Goal: Information Seeking & Learning: Learn about a topic

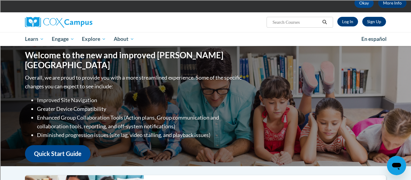
scroll to position [27, 0]
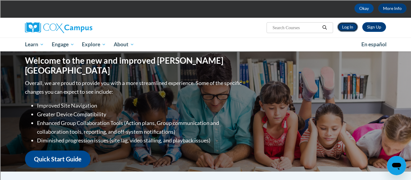
click at [347, 26] on link "Log In" at bounding box center [348, 27] width 21 height 10
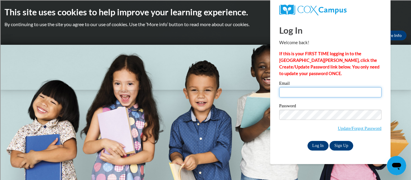
type input "pwalters@marinette.k12.wi.us"
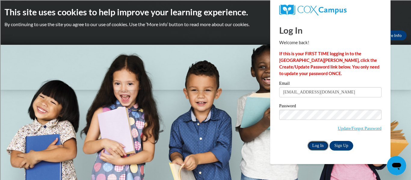
click at [320, 145] on input "Log In" at bounding box center [318, 146] width 21 height 10
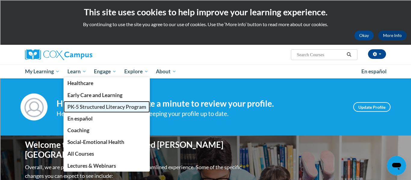
click at [98, 109] on span "PK-5 Structured Literacy Program" at bounding box center [106, 107] width 79 height 6
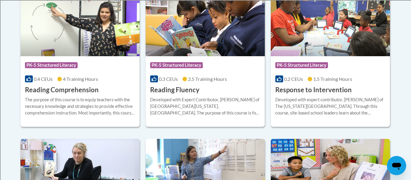
scroll to position [590, 0]
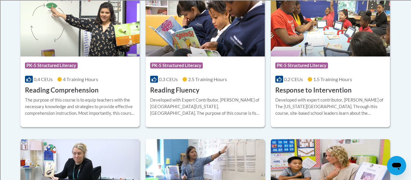
click at [74, 88] on h3 "Reading Comprehension" at bounding box center [62, 90] width 74 height 9
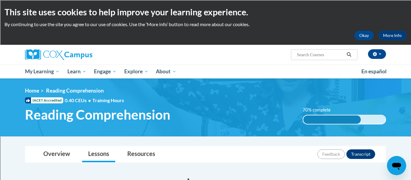
click at [61, 90] on span "Reading Comprehension" at bounding box center [75, 91] width 58 height 6
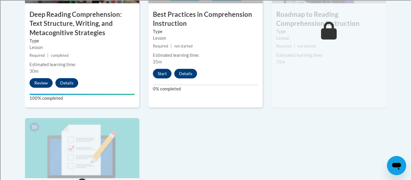
scroll to position [601, 0]
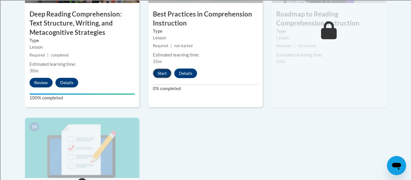
click at [162, 73] on button "Start" at bounding box center [162, 74] width 19 height 10
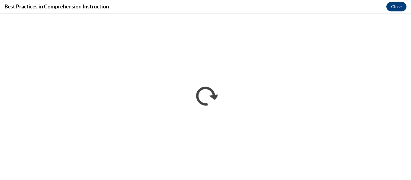
scroll to position [0, 0]
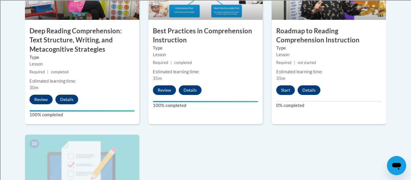
scroll to position [584, 0]
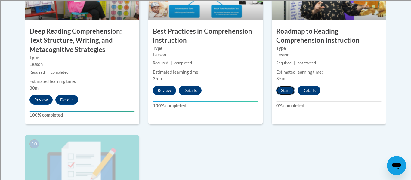
click at [287, 92] on button "Start" at bounding box center [285, 91] width 19 height 10
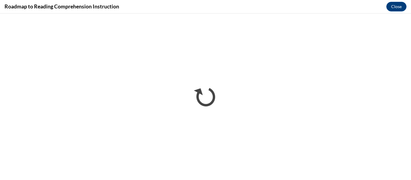
scroll to position [0, 0]
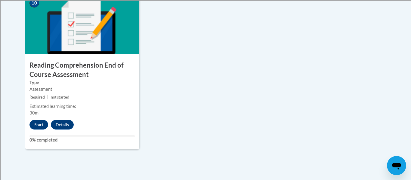
scroll to position [726, 0]
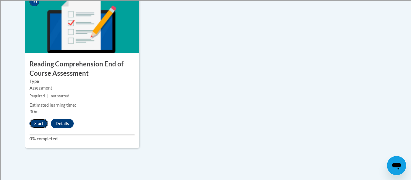
click at [39, 125] on button "Start" at bounding box center [39, 124] width 19 height 10
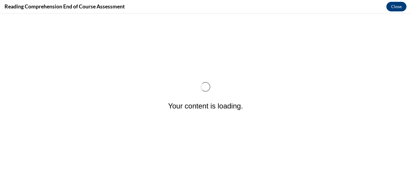
scroll to position [0, 0]
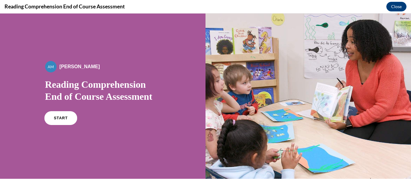
click at [63, 117] on span "START" at bounding box center [61, 118] width 14 height 5
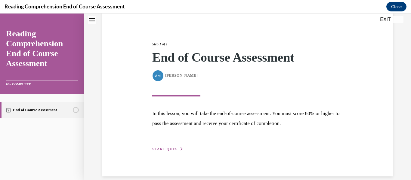
scroll to position [64, 0]
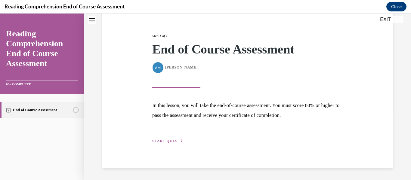
click at [174, 139] on span "START QUIZ" at bounding box center [164, 141] width 25 height 4
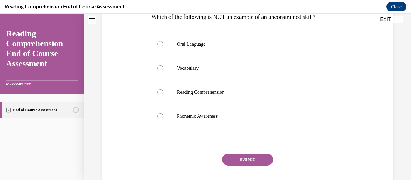
scroll to position [107, 0]
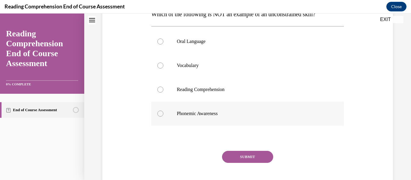
click at [159, 115] on div at bounding box center [160, 114] width 6 height 6
click at [159, 115] on input "Phonemic Awareness" at bounding box center [160, 114] width 6 height 6
radio input "true"
click at [248, 160] on button "SUBMIT" at bounding box center [247, 157] width 51 height 12
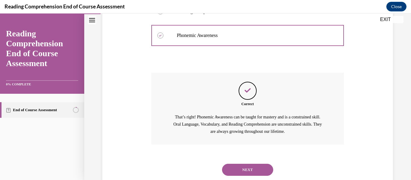
scroll to position [202, 0]
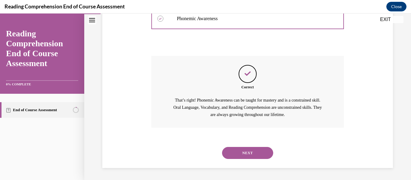
click at [250, 152] on button "NEXT" at bounding box center [247, 153] width 51 height 12
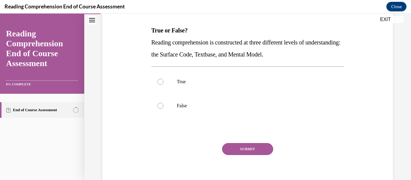
scroll to position [115, 0]
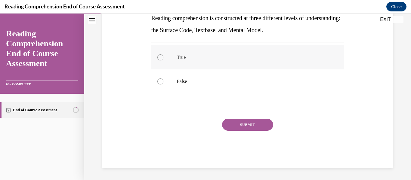
click at [161, 59] on div at bounding box center [160, 58] width 6 height 6
click at [161, 59] on input "True" at bounding box center [160, 58] width 6 height 6
radio input "true"
click at [249, 123] on button "SUBMIT" at bounding box center [247, 125] width 51 height 12
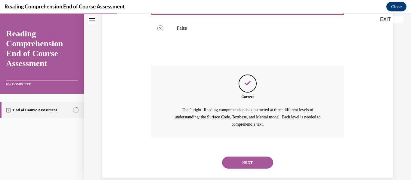
scroll to position [178, 0]
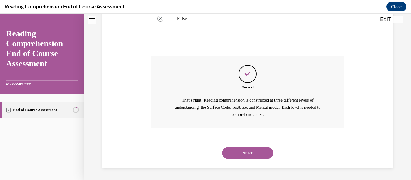
click at [250, 151] on button "NEXT" at bounding box center [247, 153] width 51 height 12
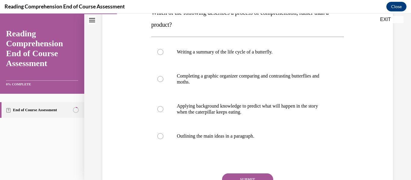
scroll to position [109, 0]
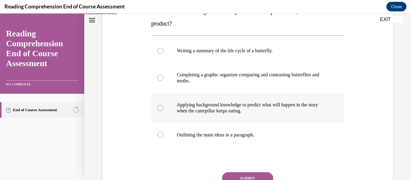
click at [159, 107] on div at bounding box center [160, 108] width 6 height 6
click at [159, 107] on input "Applying background knowledge to predict what will happen in the story when the…" at bounding box center [160, 108] width 6 height 6
radio input "true"
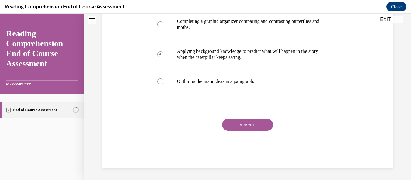
click at [246, 127] on button "SUBMIT" at bounding box center [247, 125] width 51 height 12
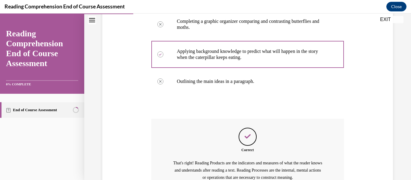
scroll to position [226, 0]
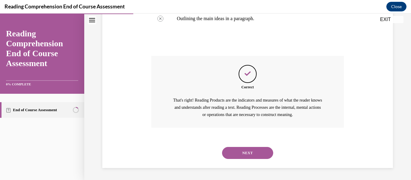
click at [247, 156] on button "NEXT" at bounding box center [247, 153] width 51 height 12
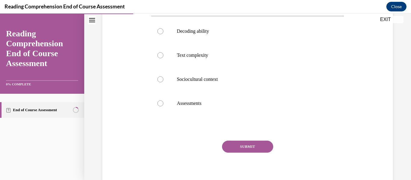
scroll to position [142, 0]
click at [160, 82] on div at bounding box center [160, 79] width 6 height 6
click at [160, 82] on input "Sociocultural context" at bounding box center [160, 79] width 6 height 6
radio input "true"
click at [249, 152] on button "SUBMIT" at bounding box center [247, 146] width 51 height 12
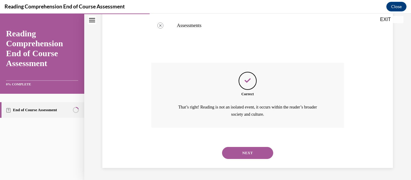
scroll to position [231, 0]
click at [248, 154] on button "NEXT" at bounding box center [247, 153] width 51 height 12
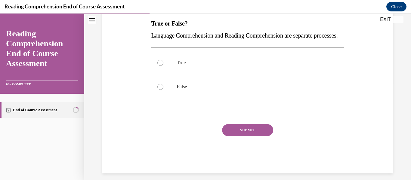
scroll to position [115, 0]
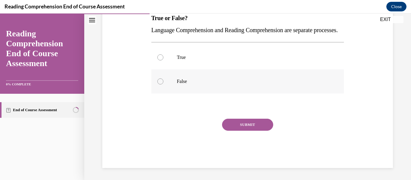
click at [160, 83] on div at bounding box center [160, 82] width 6 height 6
click at [160, 83] on input "False" at bounding box center [160, 82] width 6 height 6
radio input "true"
click at [250, 124] on button "SUBMIT" at bounding box center [247, 125] width 51 height 12
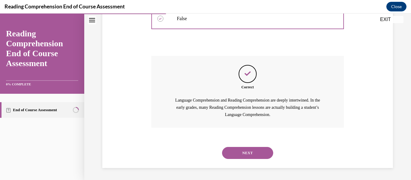
scroll to position [178, 0]
click at [250, 152] on button "NEXT" at bounding box center [247, 153] width 51 height 12
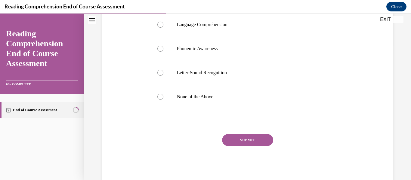
scroll to position [136, 0]
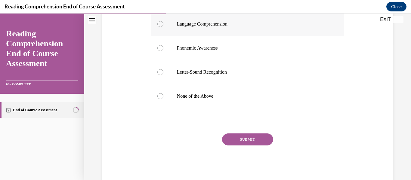
click at [161, 24] on div at bounding box center [160, 24] width 6 height 6
click at [161, 24] on input "Language Comprehension" at bounding box center [160, 24] width 6 height 6
radio input "true"
click at [247, 139] on button "SUBMIT" at bounding box center [247, 140] width 51 height 12
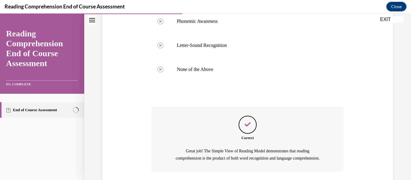
scroll to position [214, 0]
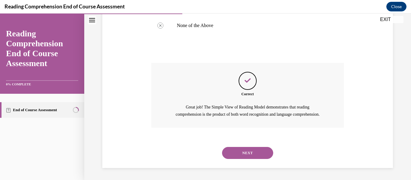
click at [249, 152] on button "NEXT" at bounding box center [247, 153] width 51 height 12
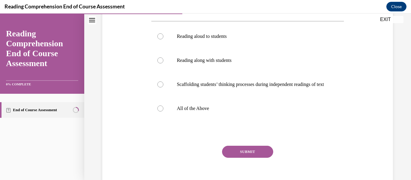
scroll to position [112, 0]
click at [162, 111] on div at bounding box center [160, 108] width 6 height 6
click at [162, 111] on input "All of the Above" at bounding box center [160, 108] width 6 height 6
radio input "true"
click at [252, 157] on button "SUBMIT" at bounding box center [247, 151] width 51 height 12
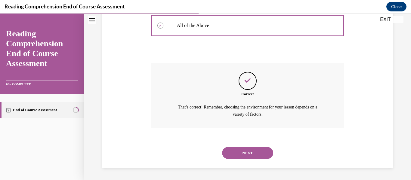
scroll to position [213, 0]
click at [249, 155] on button "NEXT" at bounding box center [247, 153] width 51 height 12
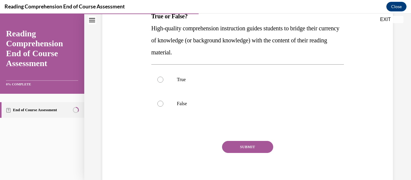
scroll to position [106, 0]
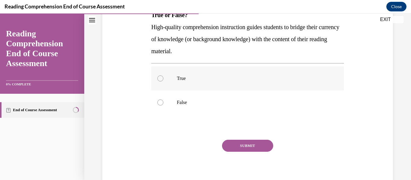
click at [162, 79] on div at bounding box center [160, 79] width 6 height 6
click at [162, 79] on input "True" at bounding box center [160, 79] width 6 height 6
radio input "true"
click at [252, 151] on button "SUBMIT" at bounding box center [247, 146] width 51 height 12
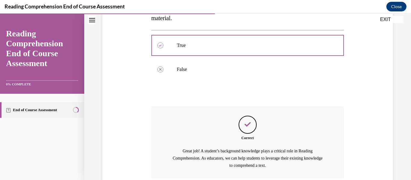
scroll to position [190, 0]
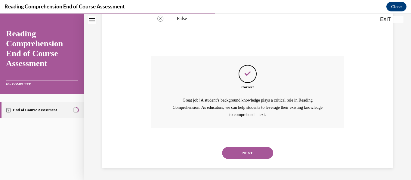
click at [251, 152] on button "NEXT" at bounding box center [247, 153] width 51 height 12
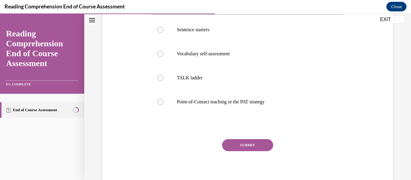
scroll to position [163, 0]
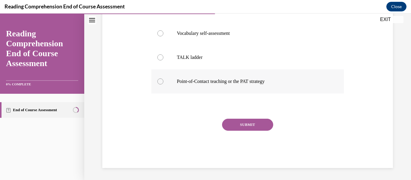
click at [162, 82] on div at bounding box center [160, 82] width 6 height 6
click at [162, 82] on input "Point-of-Contact teaching or the PAT strategy" at bounding box center [160, 82] width 6 height 6
radio input "true"
click at [257, 127] on button "SUBMIT" at bounding box center [247, 125] width 51 height 12
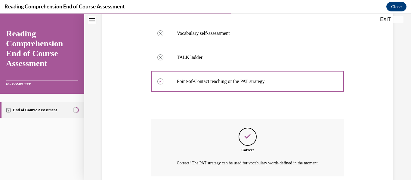
scroll to position [219, 0]
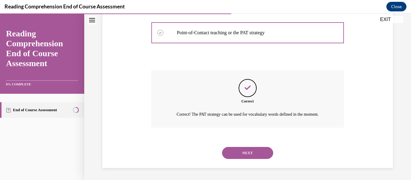
click at [246, 151] on button "NEXT" at bounding box center [247, 153] width 51 height 12
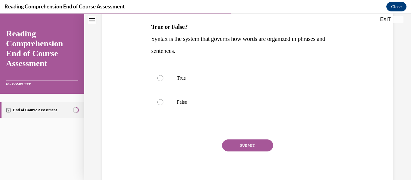
scroll to position [95, 0]
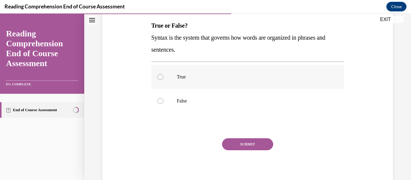
click at [162, 78] on div at bounding box center [160, 77] width 6 height 6
click at [162, 78] on input "True" at bounding box center [160, 77] width 6 height 6
radio input "true"
click at [246, 145] on button "SUBMIT" at bounding box center [247, 145] width 51 height 12
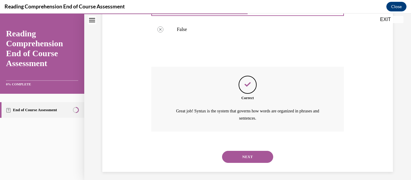
scroll to position [171, 0]
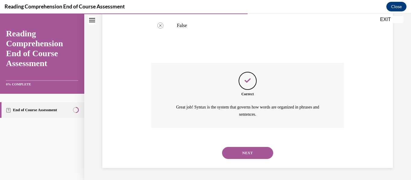
click at [248, 156] on button "NEXT" at bounding box center [247, 153] width 51 height 12
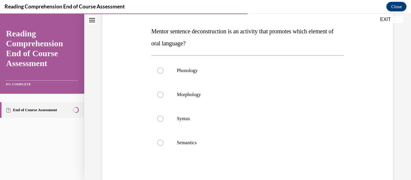
scroll to position [90, 0]
click at [162, 121] on label "Syntax" at bounding box center [247, 119] width 193 height 24
click at [162, 121] on input "Syntax" at bounding box center [160, 119] width 6 height 6
radio input "true"
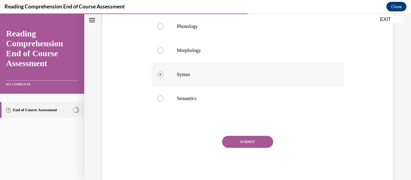
scroll to position [134, 0]
click at [251, 142] on button "SUBMIT" at bounding box center [247, 142] width 51 height 12
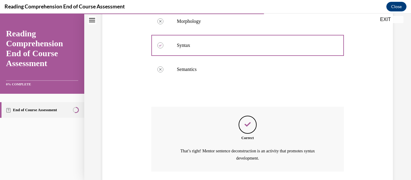
scroll to position [207, 0]
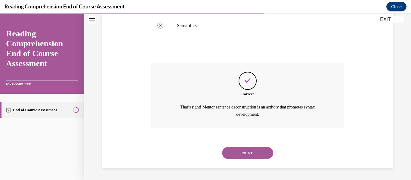
click at [250, 153] on button "NEXT" at bounding box center [247, 153] width 51 height 12
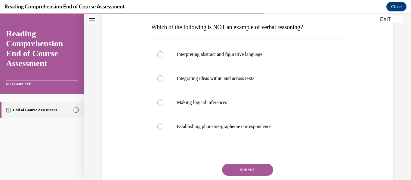
scroll to position [95, 0]
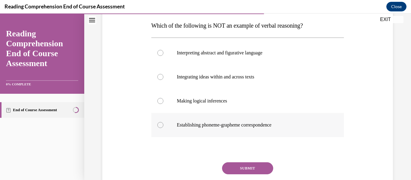
click at [161, 126] on div at bounding box center [160, 125] width 6 height 6
click at [161, 126] on input "Establishing phoneme-grapheme correspondence" at bounding box center [160, 125] width 6 height 6
radio input "true"
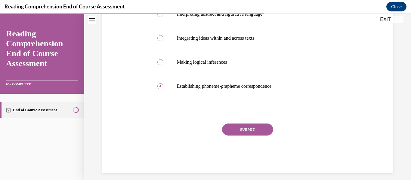
click at [249, 127] on button "SUBMIT" at bounding box center [247, 130] width 51 height 12
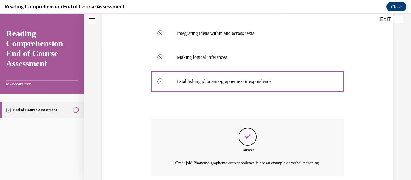
scroll to position [195, 0]
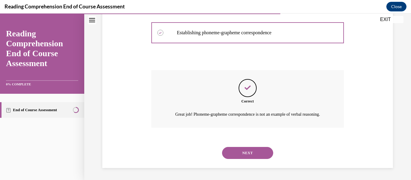
click at [251, 152] on button "NEXT" at bounding box center [247, 153] width 51 height 12
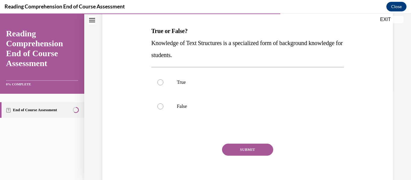
scroll to position [91, 0]
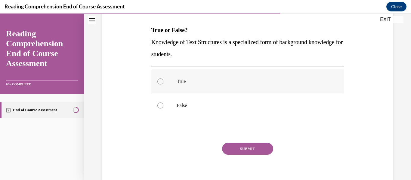
click at [161, 81] on div at bounding box center [160, 82] width 6 height 6
click at [161, 81] on input "True" at bounding box center [160, 82] width 6 height 6
radio input "true"
click at [252, 150] on button "SUBMIT" at bounding box center [247, 149] width 51 height 12
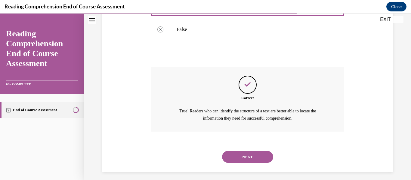
scroll to position [171, 0]
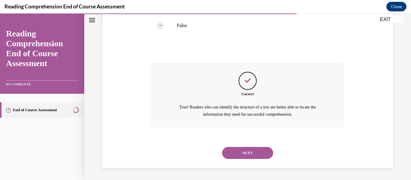
click at [251, 150] on button "NEXT" at bounding box center [247, 153] width 51 height 12
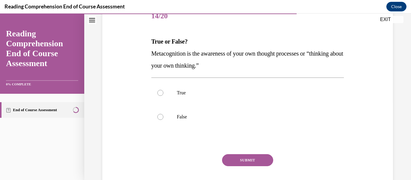
scroll to position [80, 0]
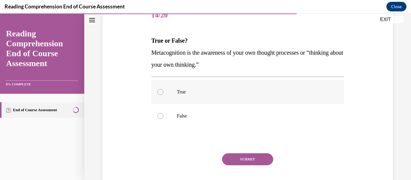
click at [159, 92] on div at bounding box center [160, 92] width 6 height 6
click at [159, 92] on input "True" at bounding box center [160, 92] width 6 height 6
radio input "true"
click at [251, 161] on button "SUBMIT" at bounding box center [247, 160] width 51 height 12
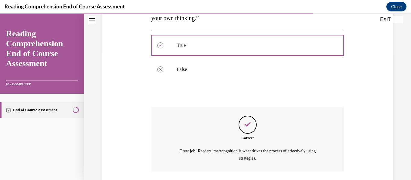
scroll to position [171, 0]
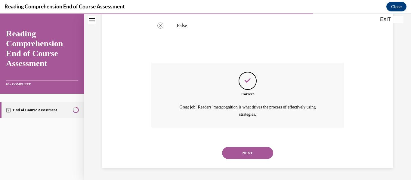
click at [251, 152] on button "NEXT" at bounding box center [247, 153] width 51 height 12
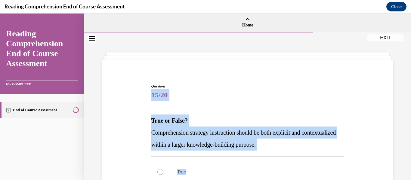
drag, startPoint x: 251, startPoint y: 152, endPoint x: 390, endPoint y: 83, distance: 155.4
click at [390, 83] on div "Question 15/20 True or False? Comprehension strategy instruction should be both…" at bounding box center [248, 174] width 294 height 217
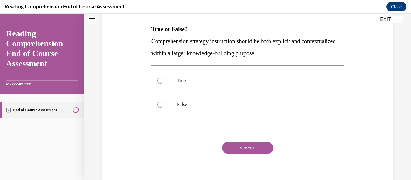
scroll to position [115, 0]
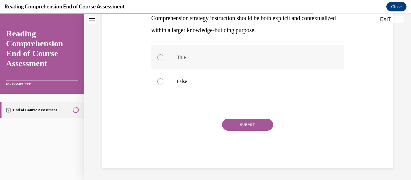
click at [160, 58] on div at bounding box center [160, 58] width 6 height 6
click at [160, 58] on input "True" at bounding box center [160, 58] width 6 height 6
radio input "true"
click at [263, 124] on button "SUBMIT" at bounding box center [247, 125] width 51 height 12
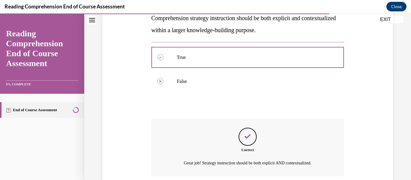
scroll to position [164, 0]
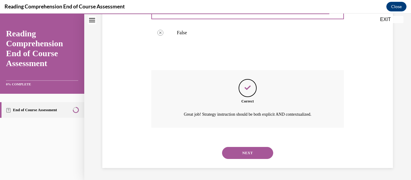
click at [246, 153] on button "NEXT" at bounding box center [247, 153] width 51 height 12
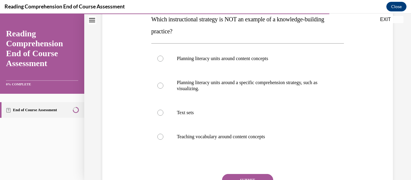
scroll to position [102, 0]
click at [161, 85] on div at bounding box center [160, 86] width 6 height 6
click at [161, 85] on input "Planning literacy units around a specific comprehension strategy, such as visua…" at bounding box center [160, 86] width 6 height 6
radio input "true"
click at [255, 179] on button "SUBMIT" at bounding box center [247, 180] width 51 height 12
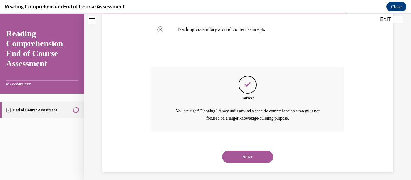
scroll to position [213, 0]
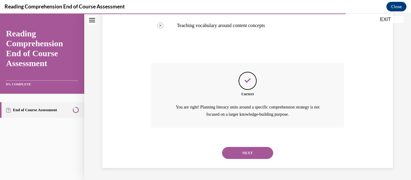
click at [294, 122] on div "Correct You are right! Planning literacy units around a specific comprehension …" at bounding box center [247, 95] width 193 height 65
click at [248, 155] on button "NEXT" at bounding box center [247, 153] width 51 height 12
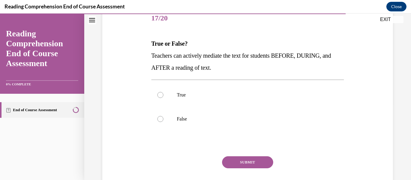
scroll to position [85, 0]
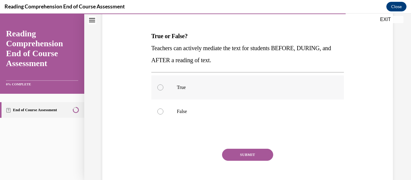
click at [160, 88] on div at bounding box center [160, 88] width 6 height 6
click at [160, 88] on input "True" at bounding box center [160, 88] width 6 height 6
radio input "true"
click at [243, 157] on button "SUBMIT" at bounding box center [247, 155] width 51 height 12
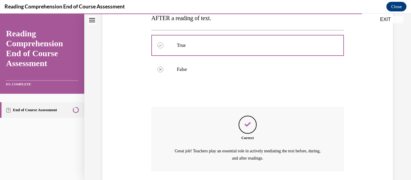
scroll to position [171, 0]
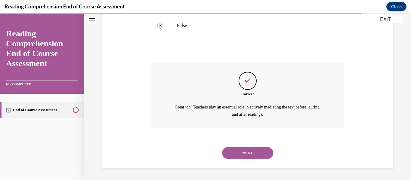
click at [243, 157] on button "NEXT" at bounding box center [247, 153] width 51 height 12
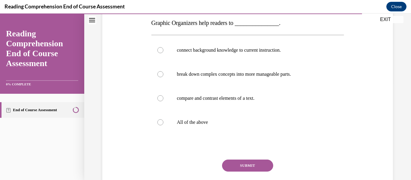
scroll to position [101, 0]
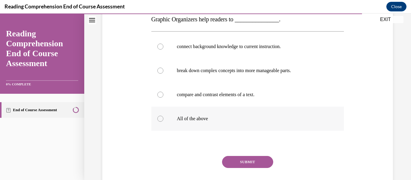
click at [161, 120] on div at bounding box center [160, 119] width 6 height 6
click at [161, 120] on input "All of the above" at bounding box center [160, 119] width 6 height 6
radio input "true"
click at [251, 160] on button "SUBMIT" at bounding box center [247, 162] width 51 height 12
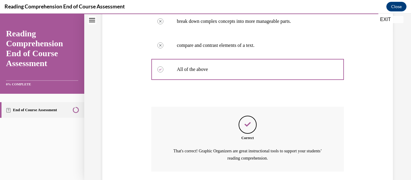
scroll to position [195, 0]
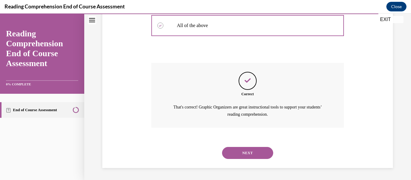
click at [251, 154] on button "NEXT" at bounding box center [247, 153] width 51 height 12
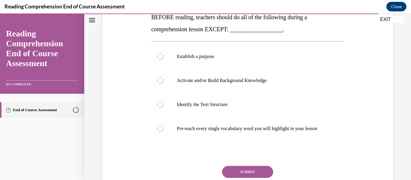
scroll to position [104, 0]
click at [161, 130] on div at bounding box center [160, 129] width 6 height 6
click at [161, 130] on input "Pre-teach every single vocabulary word you will highlight in your lesson" at bounding box center [160, 129] width 6 height 6
radio input "true"
click at [247, 173] on button "SUBMIT" at bounding box center [247, 172] width 51 height 12
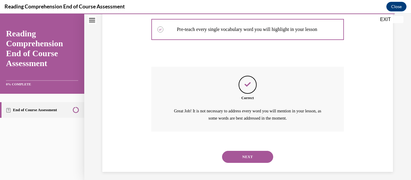
scroll to position [207, 0]
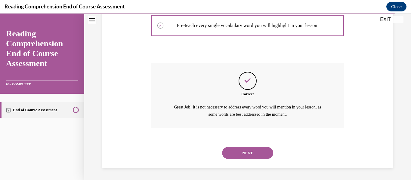
click at [251, 151] on button "NEXT" at bounding box center [247, 153] width 51 height 12
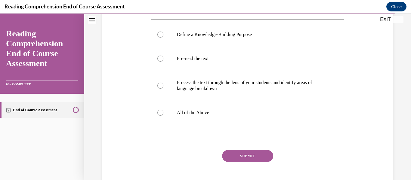
scroll to position [114, 0]
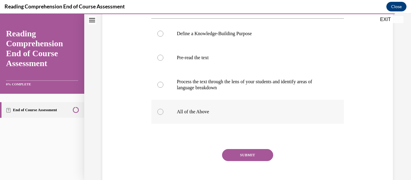
click at [161, 111] on div at bounding box center [160, 112] width 6 height 6
click at [161, 111] on input "All of the Above" at bounding box center [160, 112] width 6 height 6
radio input "true"
click at [246, 157] on button "SUBMIT" at bounding box center [247, 155] width 51 height 12
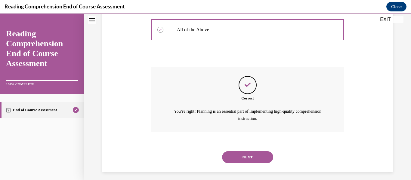
scroll to position [201, 0]
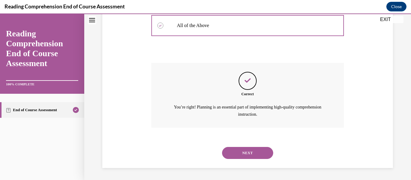
click at [248, 154] on button "NEXT" at bounding box center [247, 153] width 51 height 12
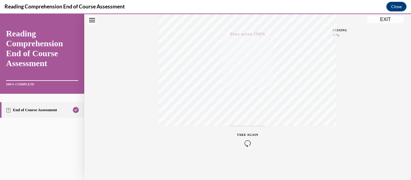
scroll to position [0, 0]
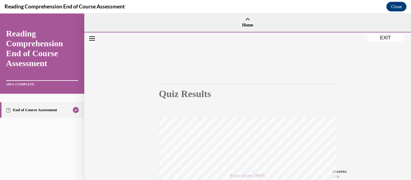
click at [385, 37] on button "EXIT" at bounding box center [386, 37] width 36 height 7
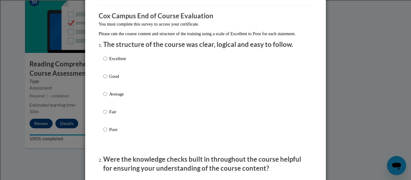
scroll to position [44, 0]
click at [106, 80] on input "Good" at bounding box center [105, 76] width 4 height 7
radio input "true"
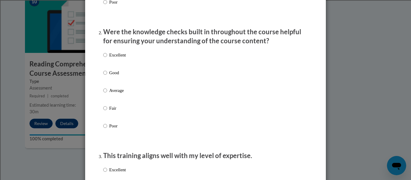
scroll to position [174, 0]
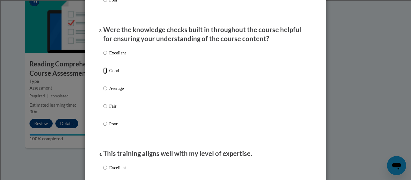
click at [106, 74] on input "Good" at bounding box center [105, 70] width 4 height 7
radio input "true"
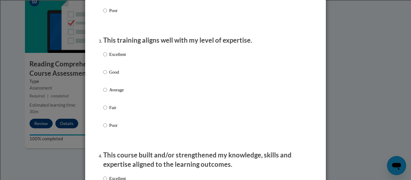
scroll to position [291, 0]
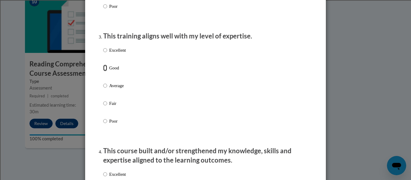
click at [106, 71] on input "Good" at bounding box center [105, 68] width 4 height 7
radio input "true"
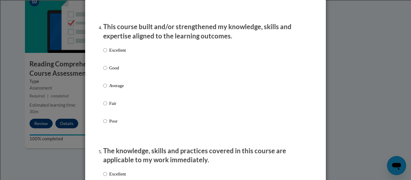
scroll to position [416, 0]
click at [106, 71] on input "Good" at bounding box center [105, 67] width 4 height 7
radio input "true"
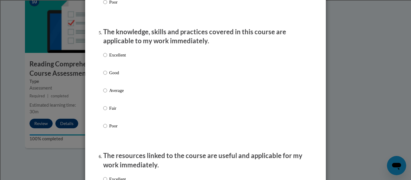
scroll to position [535, 0]
click at [106, 76] on input "Good" at bounding box center [105, 72] width 4 height 7
radio input "true"
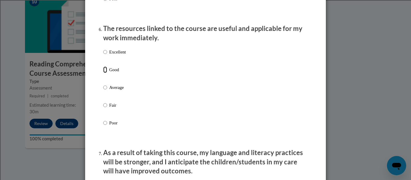
click at [106, 73] on input "Good" at bounding box center [105, 70] width 4 height 7
radio input "true"
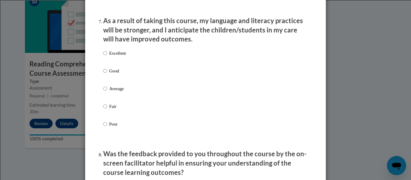
scroll to position [797, 0]
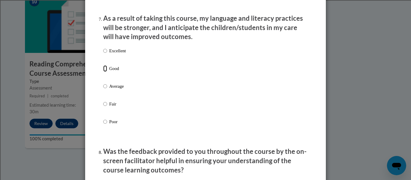
click at [106, 72] on input "Good" at bounding box center [105, 68] width 4 height 7
radio input "true"
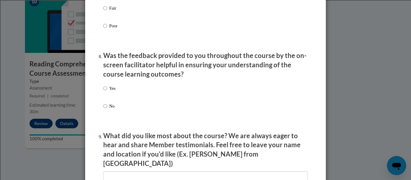
scroll to position [894, 0]
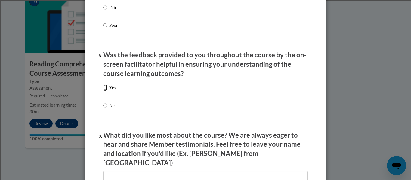
click at [106, 91] on input "Yes" at bounding box center [105, 88] width 4 height 7
radio input "true"
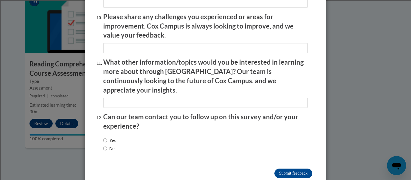
scroll to position [1071, 0]
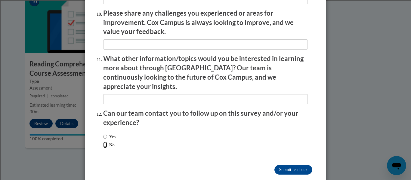
click at [106, 142] on input "No" at bounding box center [105, 145] width 4 height 7
radio input "true"
click at [297, 165] on input "Submit feedback" at bounding box center [294, 170] width 38 height 10
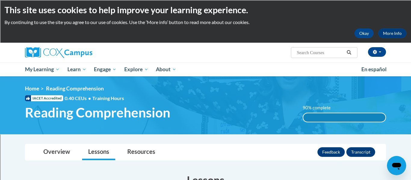
scroll to position [0, 0]
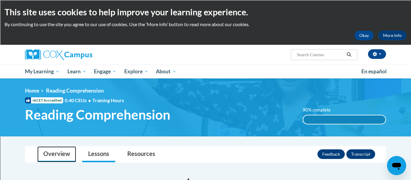
click at [61, 154] on link "Overview" at bounding box center [56, 155] width 39 height 16
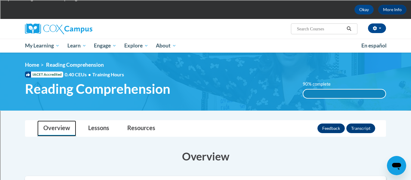
scroll to position [27, 0]
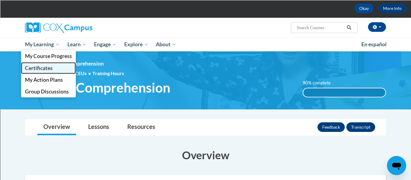
click at [42, 67] on span "Certificates" at bounding box center [39, 68] width 28 height 6
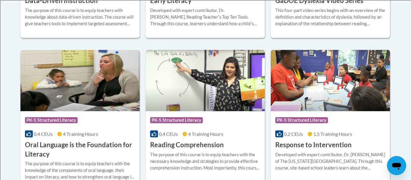
scroll to position [334, 0]
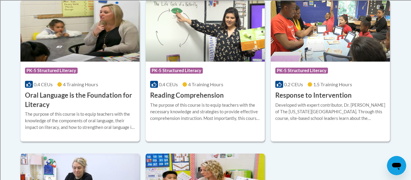
click at [227, 89] on div "Course Category: PK-5 Structured Literacy 0.4 CEUs 4 Training Hours COURSE Read…" at bounding box center [205, 81] width 119 height 39
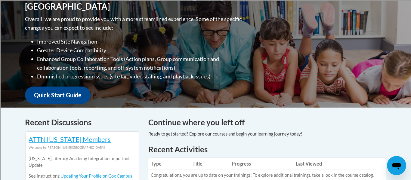
scroll to position [108, 0]
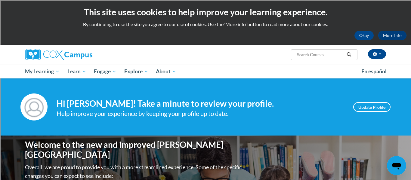
scroll to position [108, 0]
